Goal: Check status: Check status

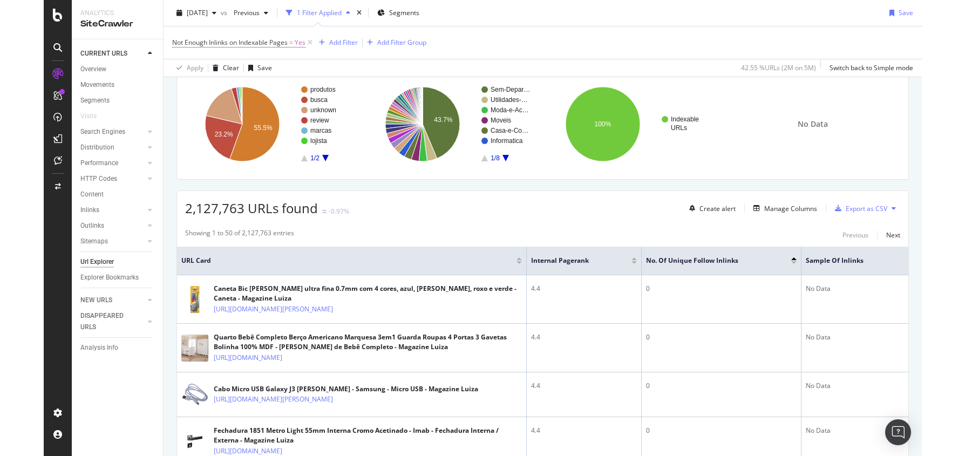
scroll to position [77, 0]
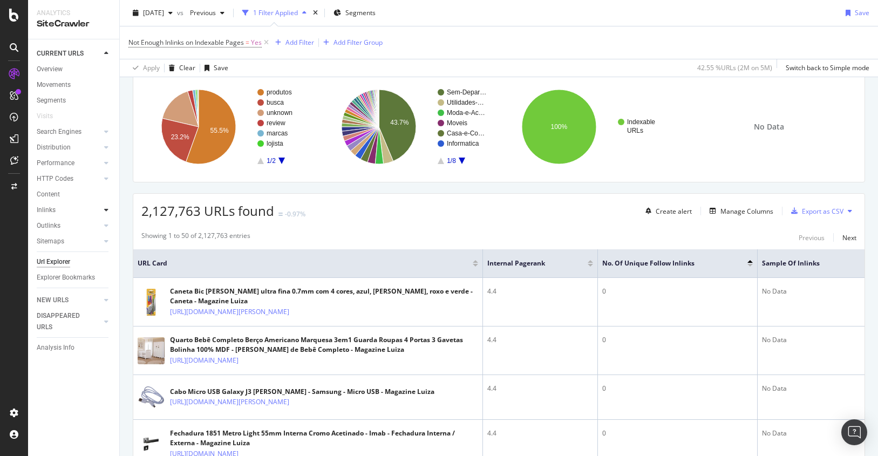
click at [108, 207] on icon at bounding box center [106, 210] width 4 height 6
click at [104, 132] on icon at bounding box center [106, 131] width 4 height 6
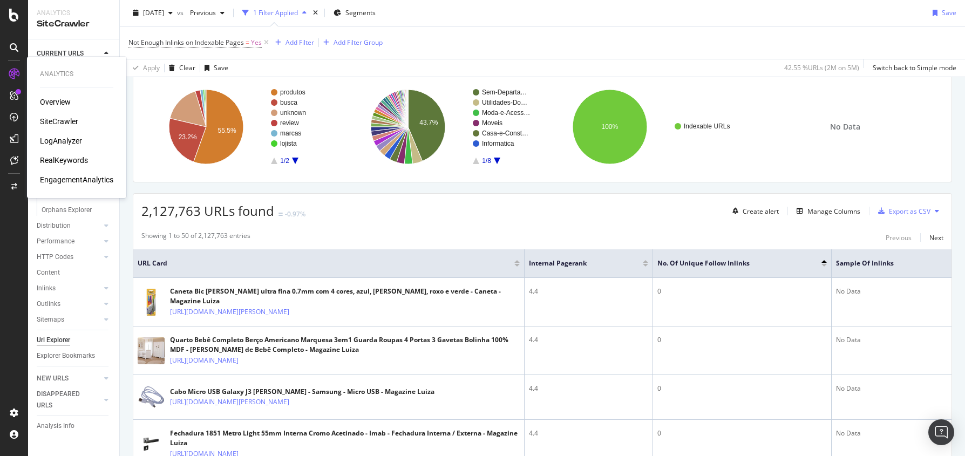
click at [59, 122] on div "SiteCrawler" at bounding box center [59, 121] width 38 height 11
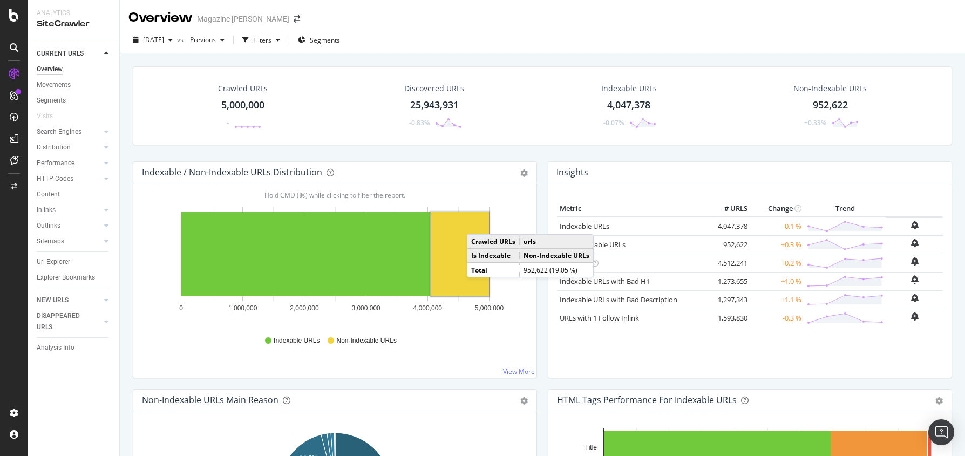
click at [159, 152] on div "Crawled URLs 5,000,000 - Discovered URLs 25,943,931 -0.83% Indexable URLs 4,047…" at bounding box center [542, 113] width 830 height 95
click at [173, 37] on icon "button" at bounding box center [170, 40] width 4 height 6
click at [188, 87] on div "[DATE]" at bounding box center [173, 88] width 58 height 10
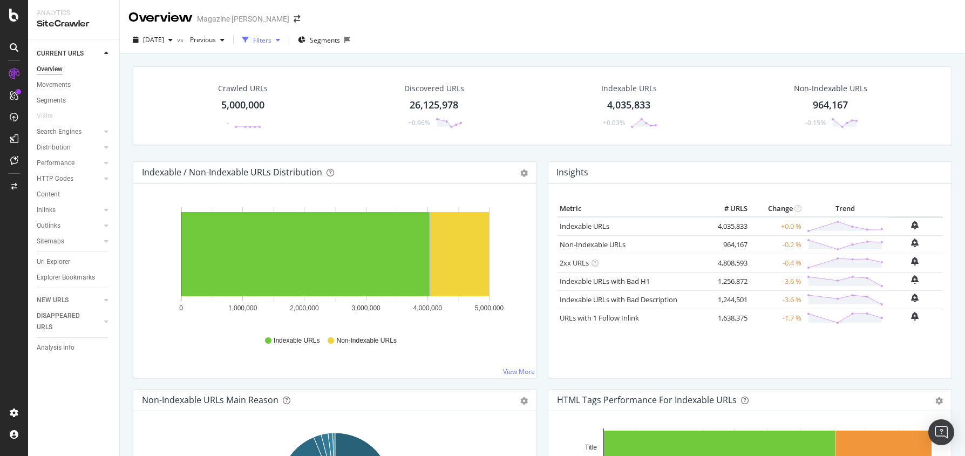
click at [280, 39] on icon "button" at bounding box center [278, 40] width 4 height 6
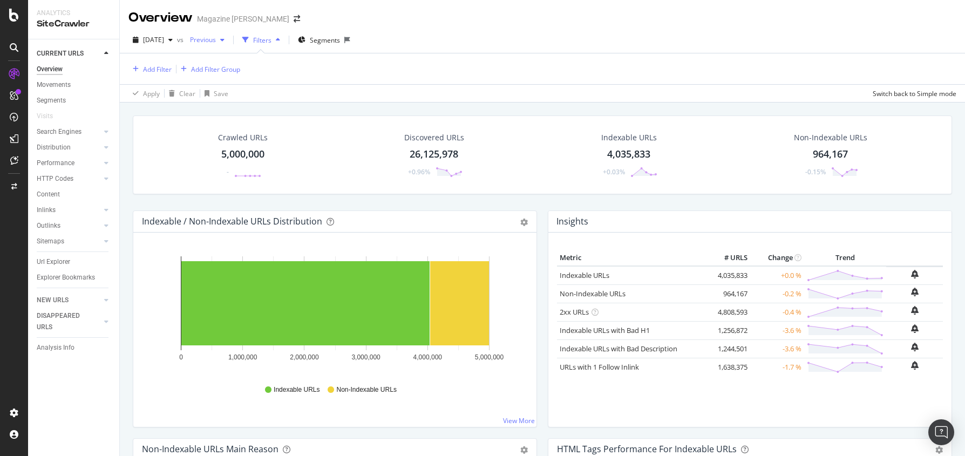
click at [229, 37] on div "button" at bounding box center [222, 40] width 13 height 6
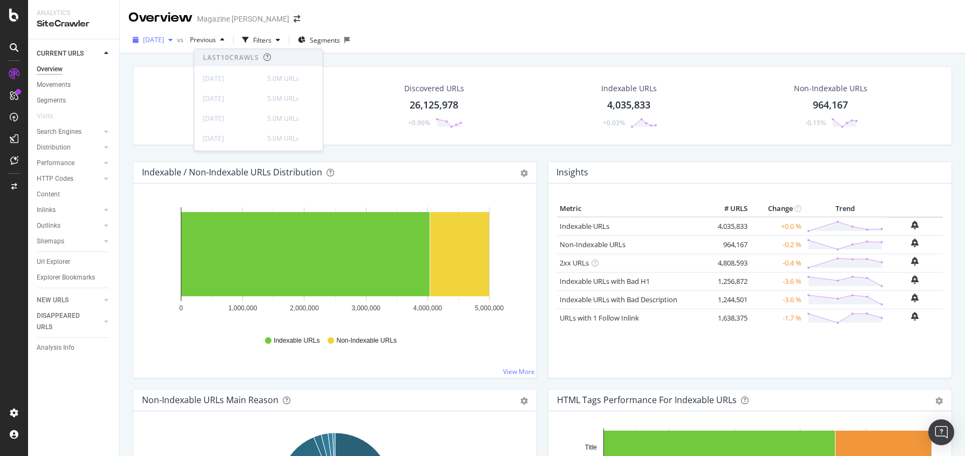
click at [164, 37] on span "[DATE]" at bounding box center [153, 39] width 21 height 9
click at [195, 80] on div "[DATE]" at bounding box center [173, 79] width 58 height 10
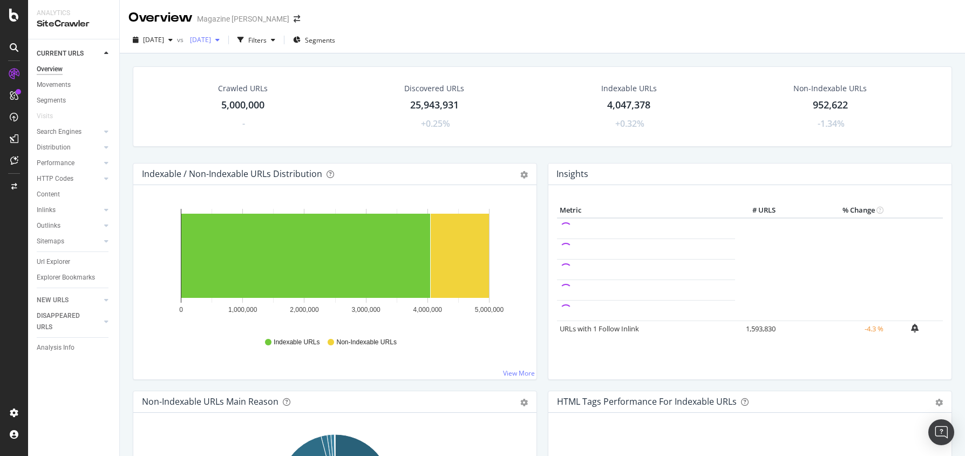
click at [220, 39] on icon "button" at bounding box center [217, 40] width 4 height 6
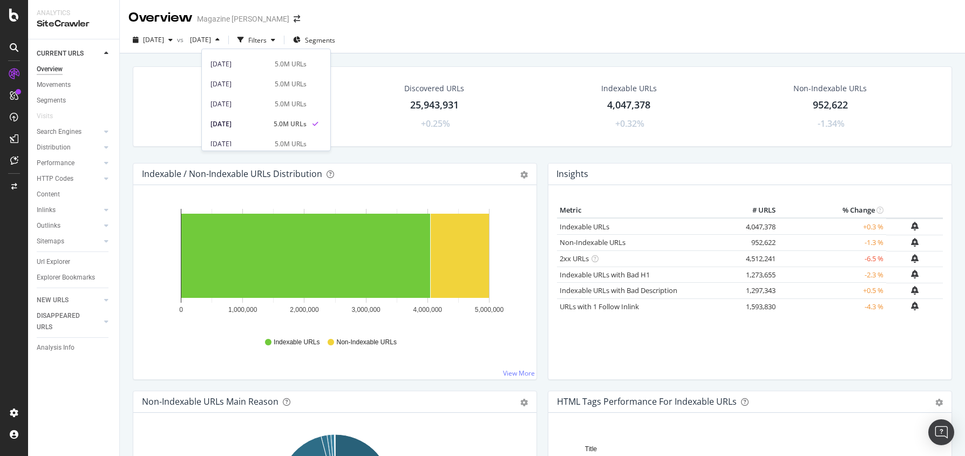
scroll to position [96, 0]
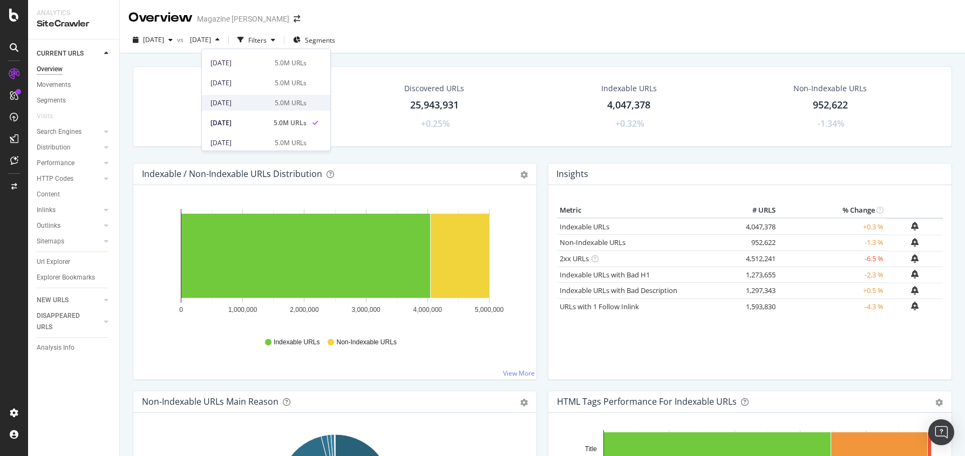
click at [236, 104] on div "[DATE]" at bounding box center [240, 103] width 58 height 10
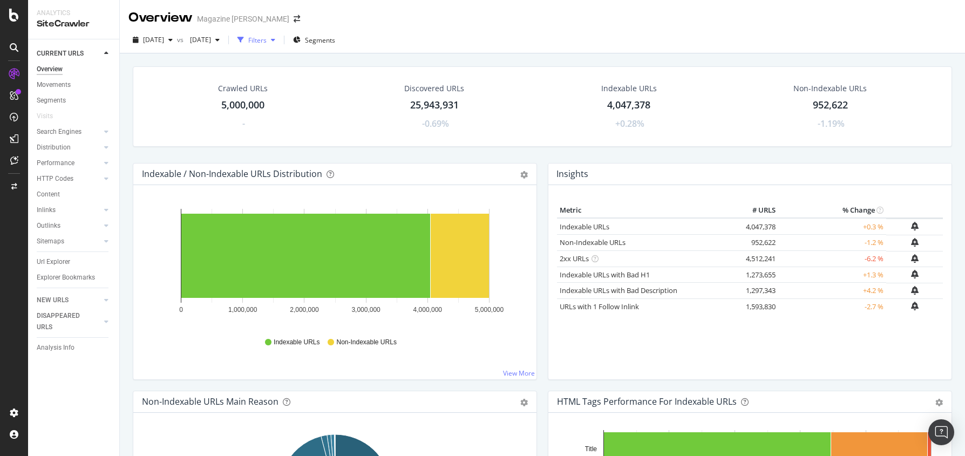
click at [280, 40] on div "button" at bounding box center [273, 40] width 13 height 6
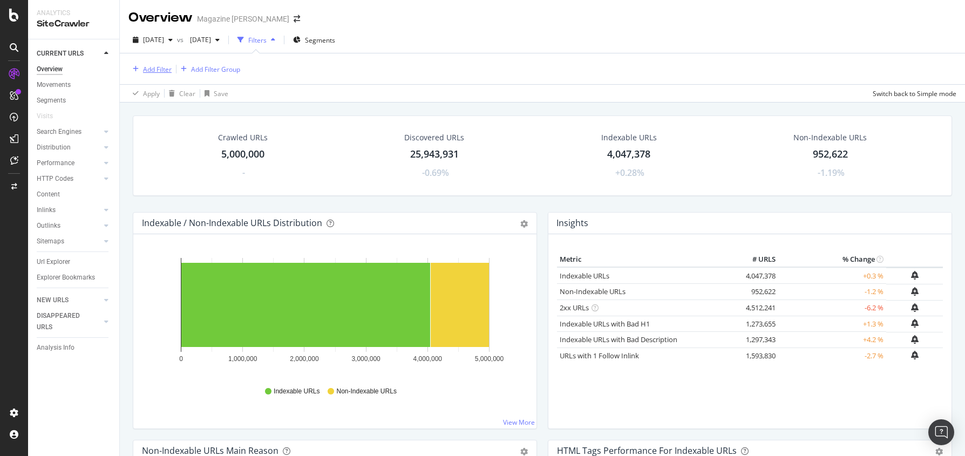
click at [149, 67] on div "Add Filter" at bounding box center [157, 69] width 29 height 9
click at [173, 37] on icon "button" at bounding box center [170, 40] width 4 height 6
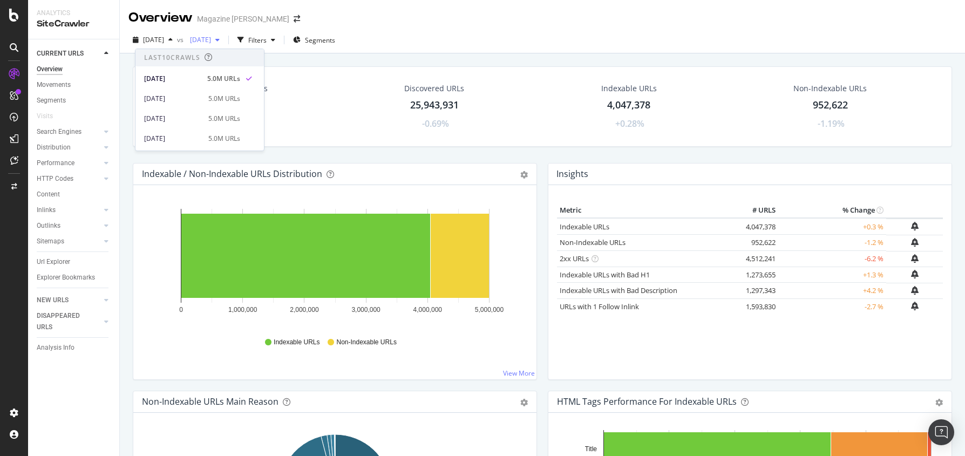
click at [220, 39] on icon "button" at bounding box center [217, 40] width 4 height 6
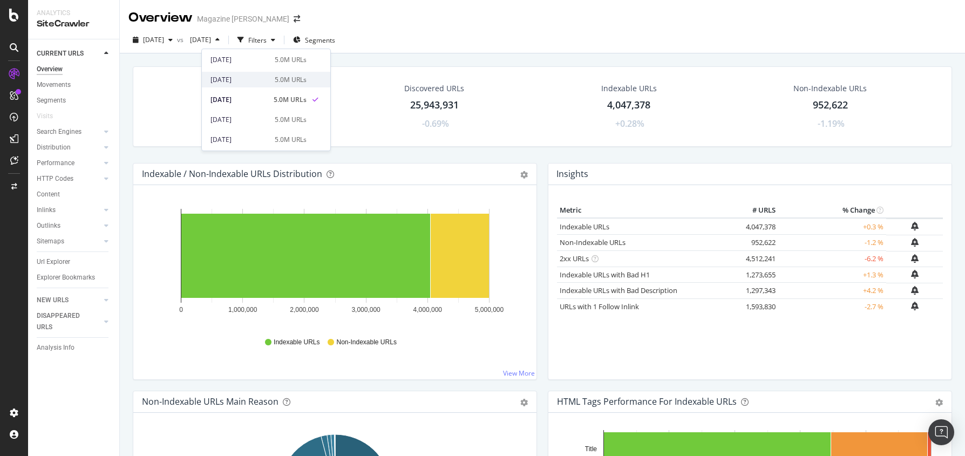
scroll to position [98, 0]
click at [428, 37] on div "[DATE] vs [DATE] Filters Segments" at bounding box center [542, 42] width 845 height 22
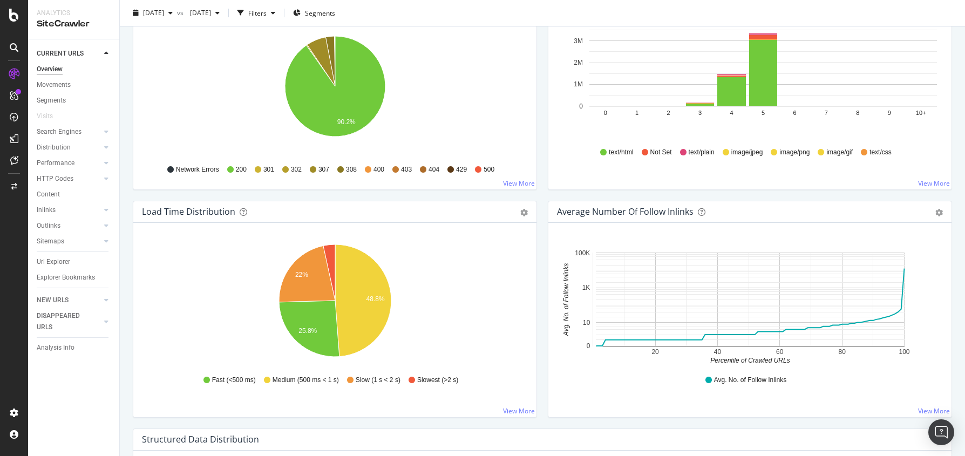
scroll to position [670, 0]
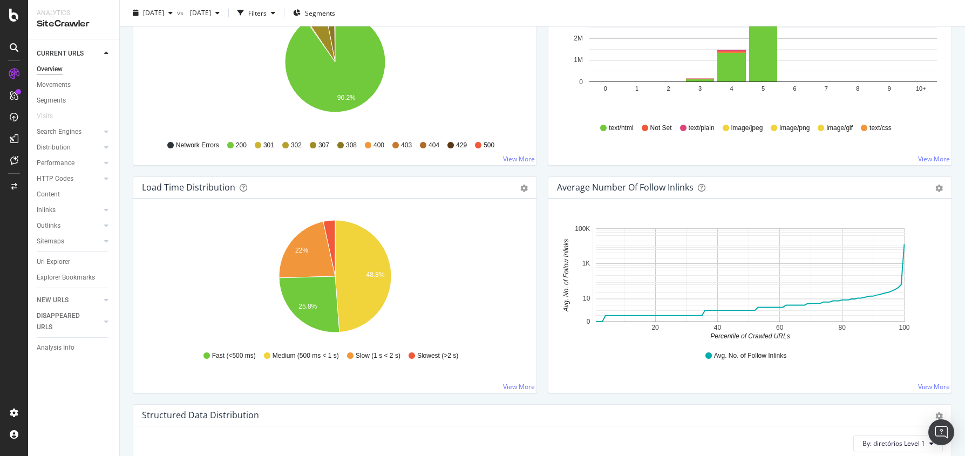
click at [878, 265] on icon "20 40 60 80 100 0 10 1K 100K Percentile of Crawled URLs Avg. No. of Follow Inli…" at bounding box center [750, 278] width 386 height 125
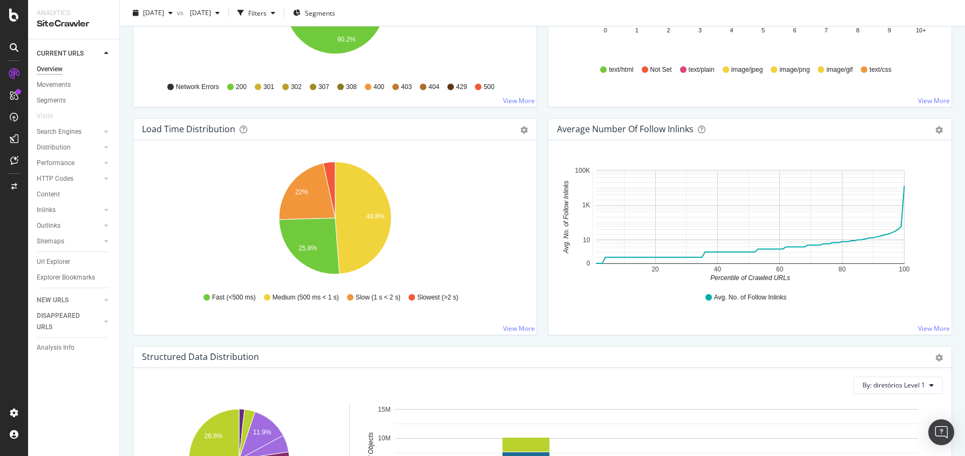
scroll to position [727, 0]
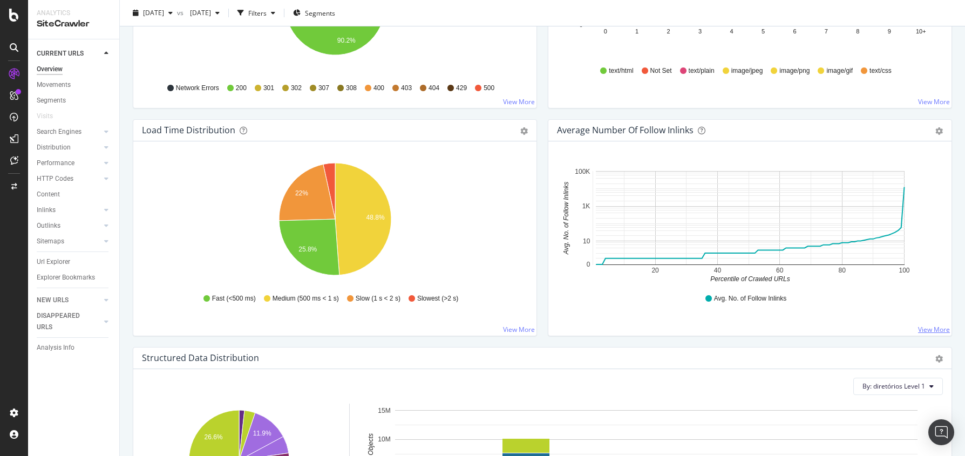
click at [878, 328] on link "View More" at bounding box center [934, 329] width 32 height 9
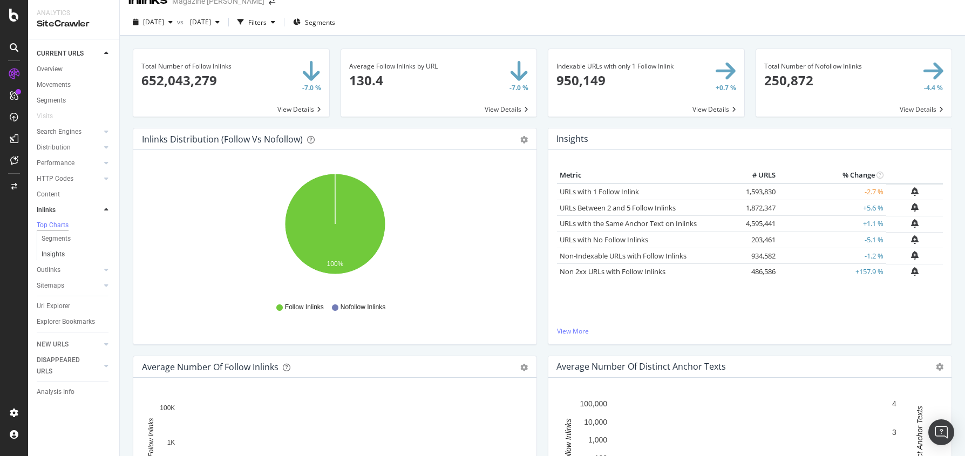
scroll to position [19, 0]
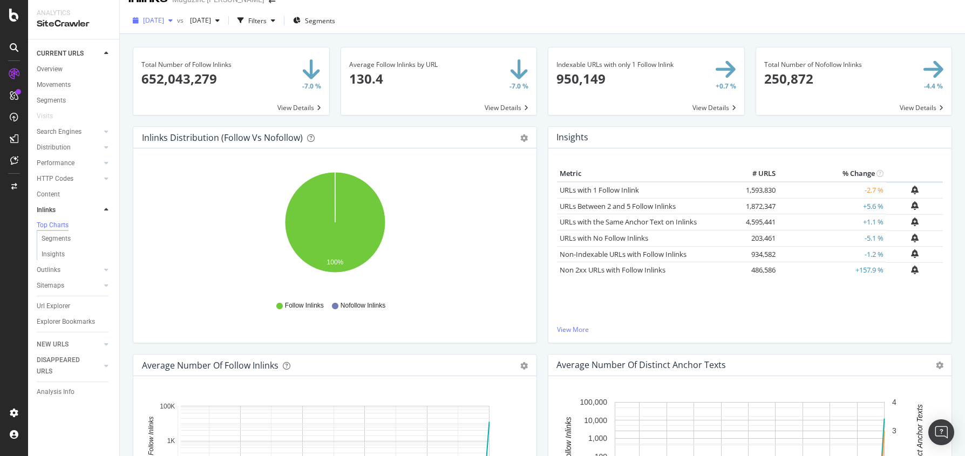
click at [173, 19] on icon "button" at bounding box center [170, 20] width 4 height 6
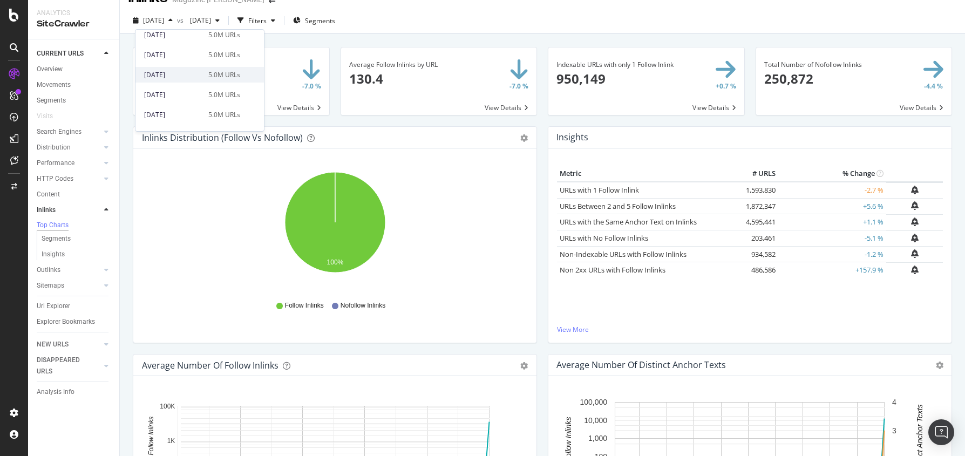
click at [193, 75] on div "[DATE]" at bounding box center [173, 75] width 58 height 10
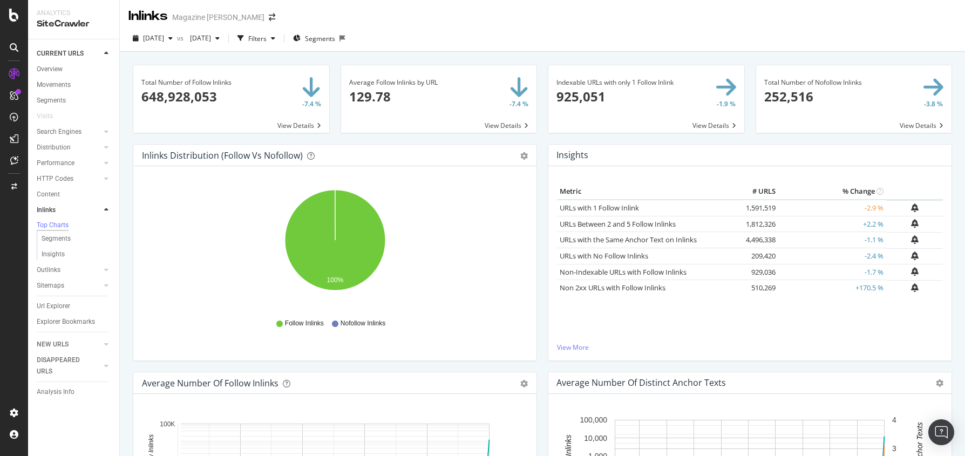
scroll to position [4, 0]
click at [294, 121] on span at bounding box center [231, 96] width 196 height 67
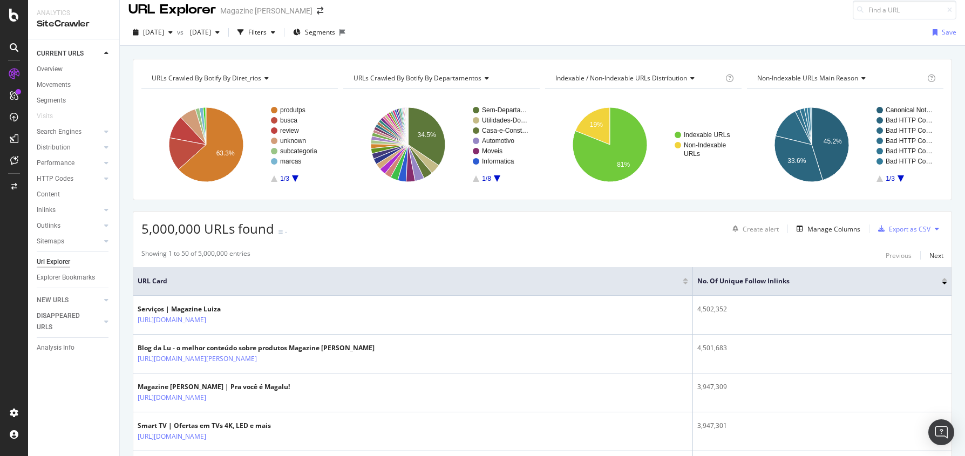
scroll to position [9, 0]
